Goal: Task Accomplishment & Management: Manage account settings

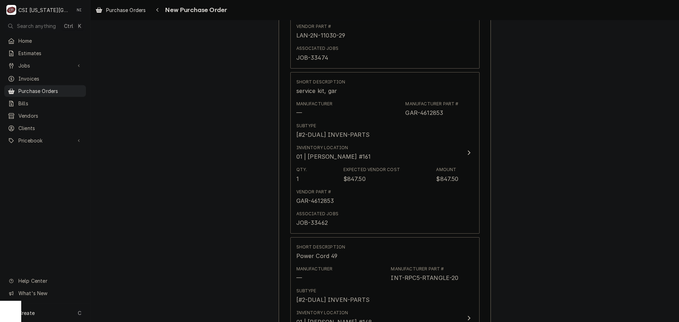
scroll to position [2314, 0]
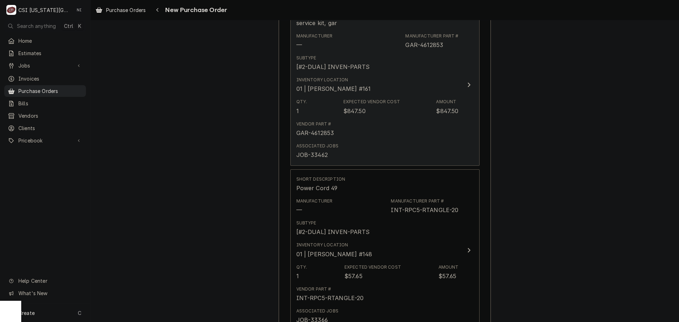
click at [457, 145] on button "Short Description service kit, gar Manufacturer — Manufacturer Part # GAR-46128…" at bounding box center [384, 85] width 189 height 162
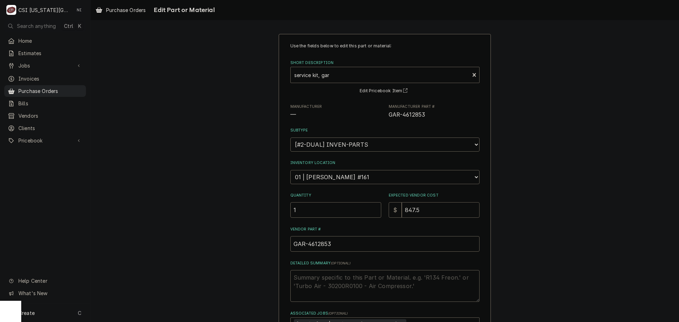
drag, startPoint x: 419, startPoint y: 212, endPoint x: 362, endPoint y: 215, distance: 56.3
click at [362, 215] on div "Quantity 1 Expected Vendor Cost $ 847.5" at bounding box center [384, 205] width 189 height 25
type textarea "x"
type input "8"
type textarea "x"
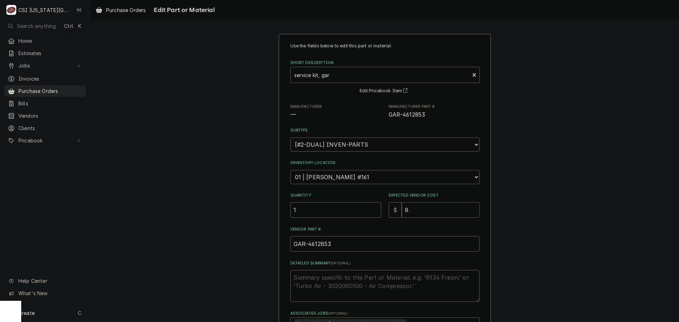
type input "87"
type textarea "x"
type input "874"
type textarea "x"
type input "874.5"
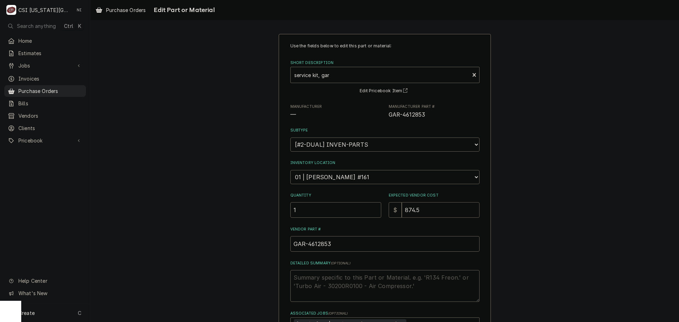
type textarea "x"
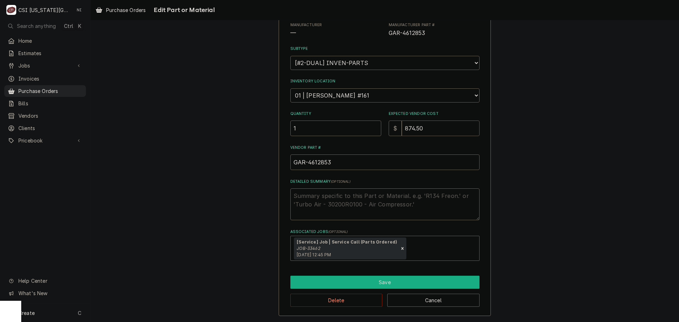
type input "874.50"
click at [443, 284] on button "Save" at bounding box center [384, 282] width 189 height 13
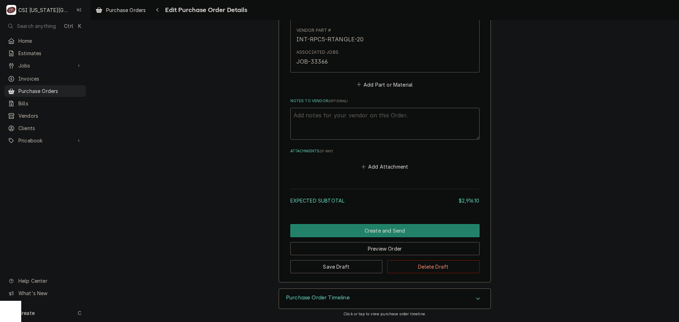
scroll to position [2571, 0]
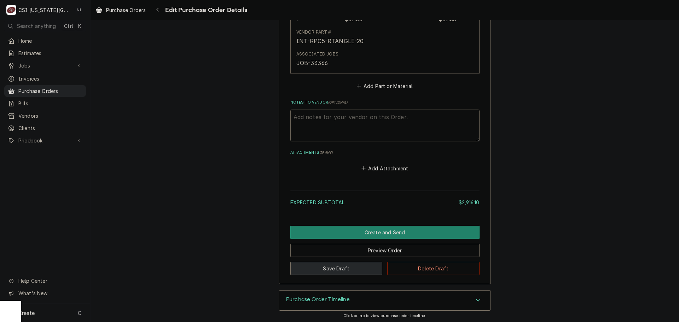
click at [337, 269] on button "Save Draft" at bounding box center [336, 268] width 92 height 13
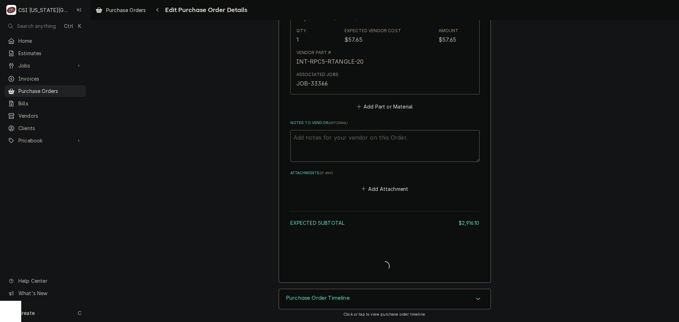
scroll to position [2551, 0]
type textarea "x"
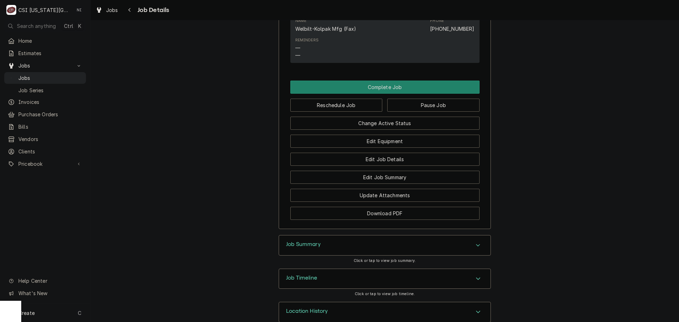
scroll to position [878, 0]
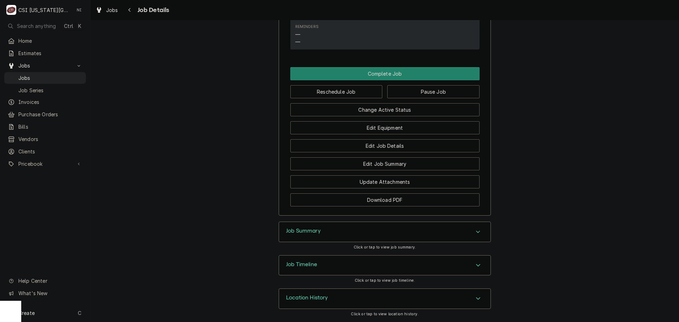
click at [389, 272] on div "Job Timeline" at bounding box center [384, 266] width 211 height 20
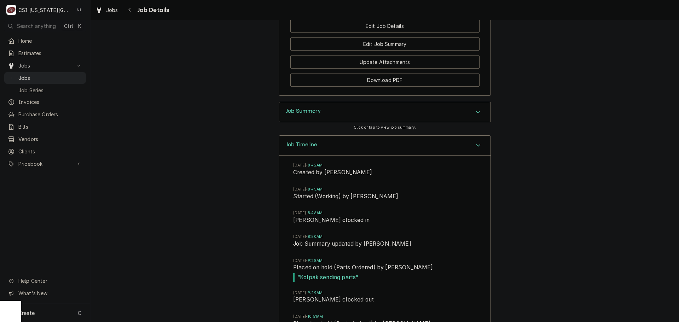
scroll to position [1090, 0]
